Goal: Book appointment/travel/reservation

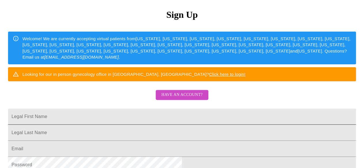
scroll to position [58, 0]
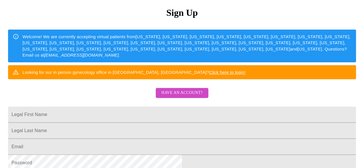
click at [188, 97] on span "Have an account?" at bounding box center [181, 93] width 41 height 7
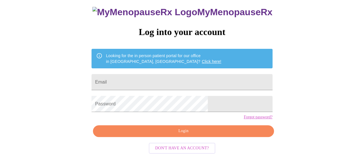
scroll to position [36, 0]
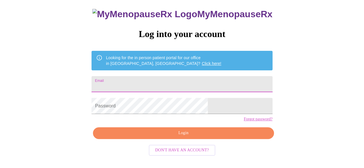
click at [165, 84] on input "Email" at bounding box center [182, 84] width 181 height 16
click at [132, 83] on input "Email" at bounding box center [182, 84] width 181 height 16
type input "[EMAIL_ADDRESS][DOMAIN_NAME]"
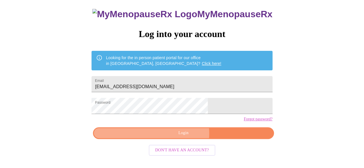
click at [180, 137] on span "Login" at bounding box center [184, 133] width 168 height 7
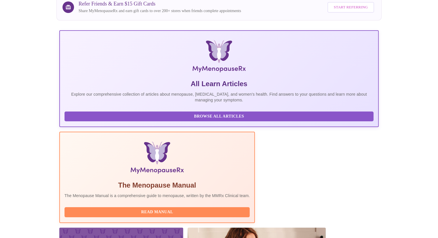
scroll to position [77, 0]
